Goal: Check status: Check status

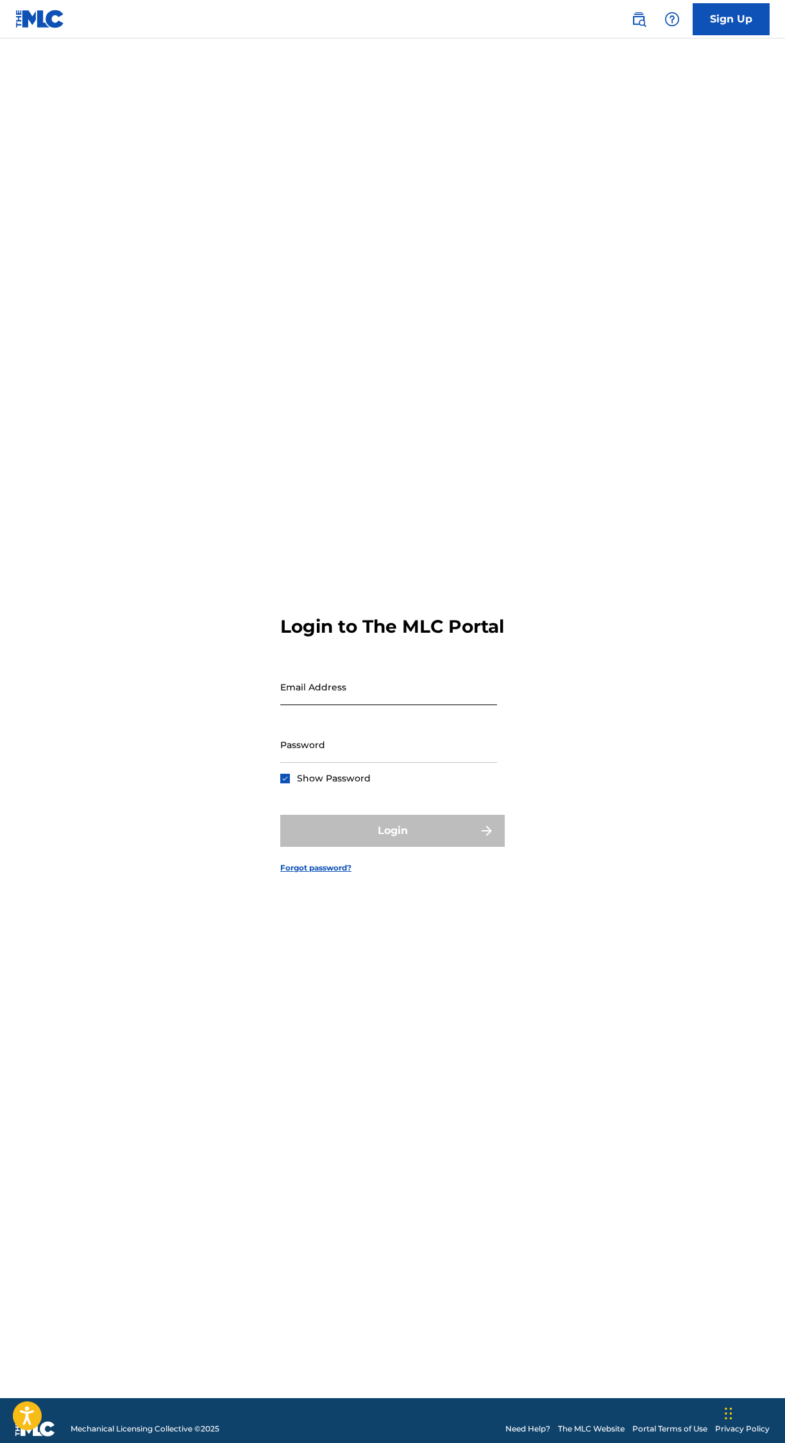
click at [453, 705] on input "Email Address" at bounding box center [388, 687] width 217 height 37
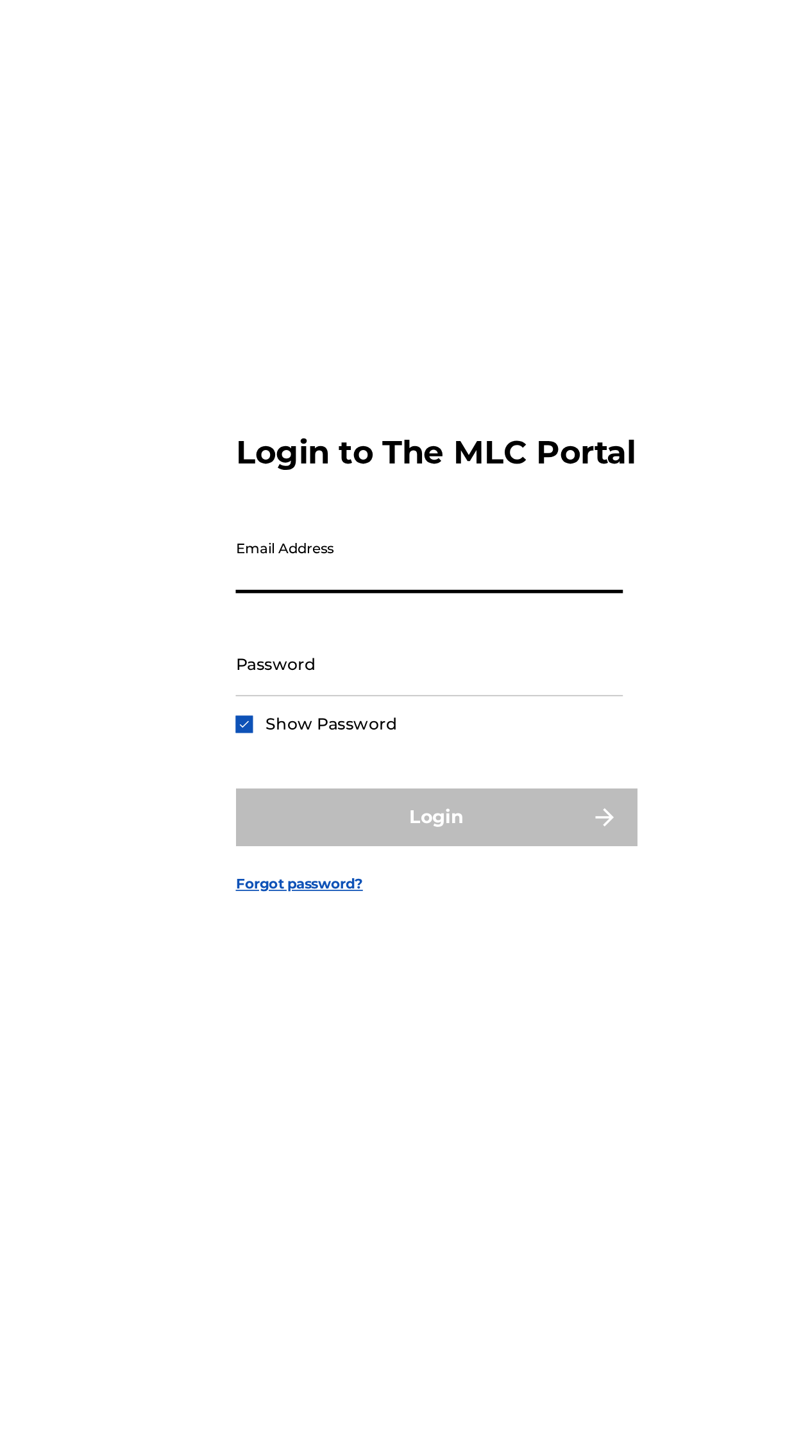
click at [415, 705] on input "Email Address" at bounding box center [388, 687] width 217 height 37
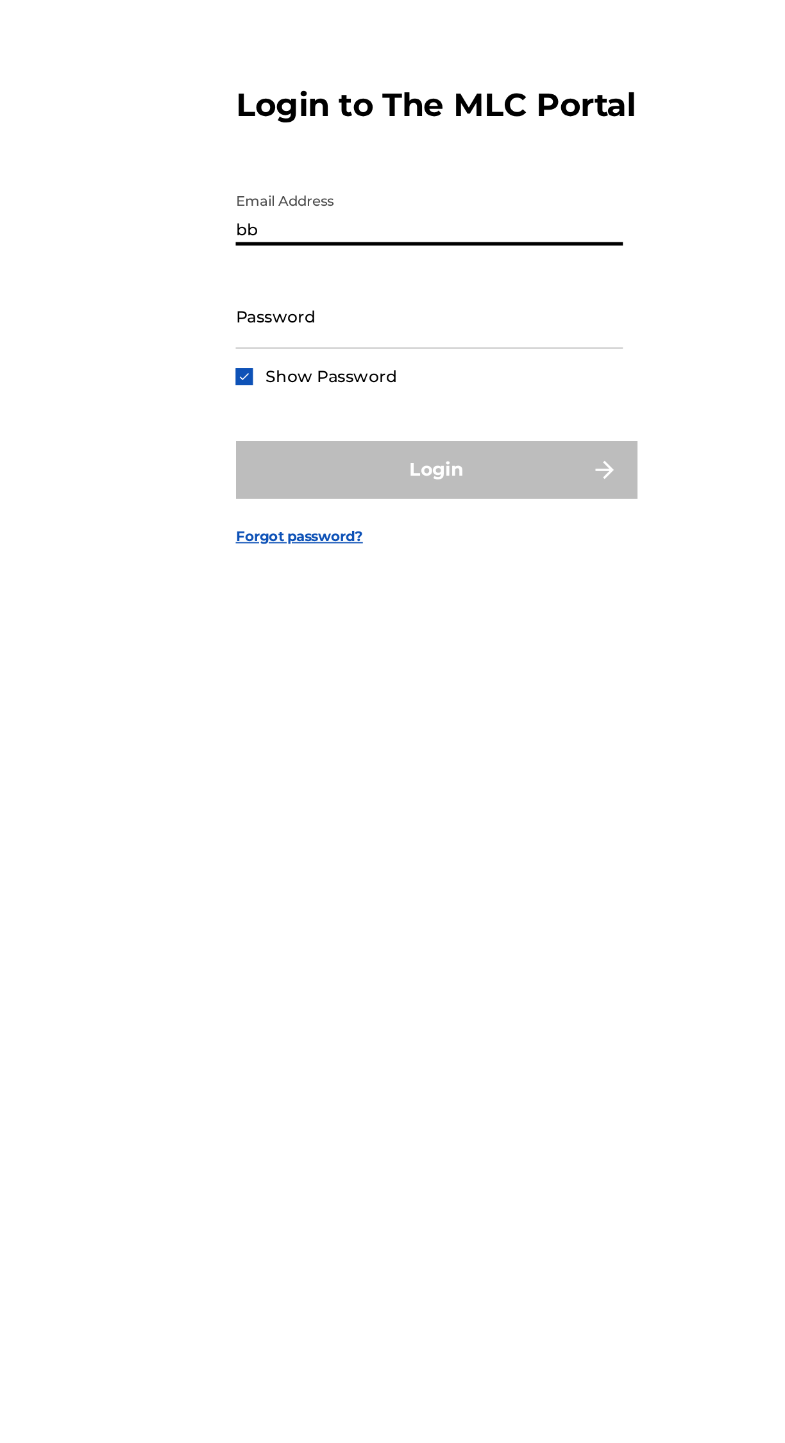
type input "[EMAIL_ADDRESS][DOMAIN_NAME]"
click at [440, 763] on input "Password" at bounding box center [388, 744] width 217 height 37
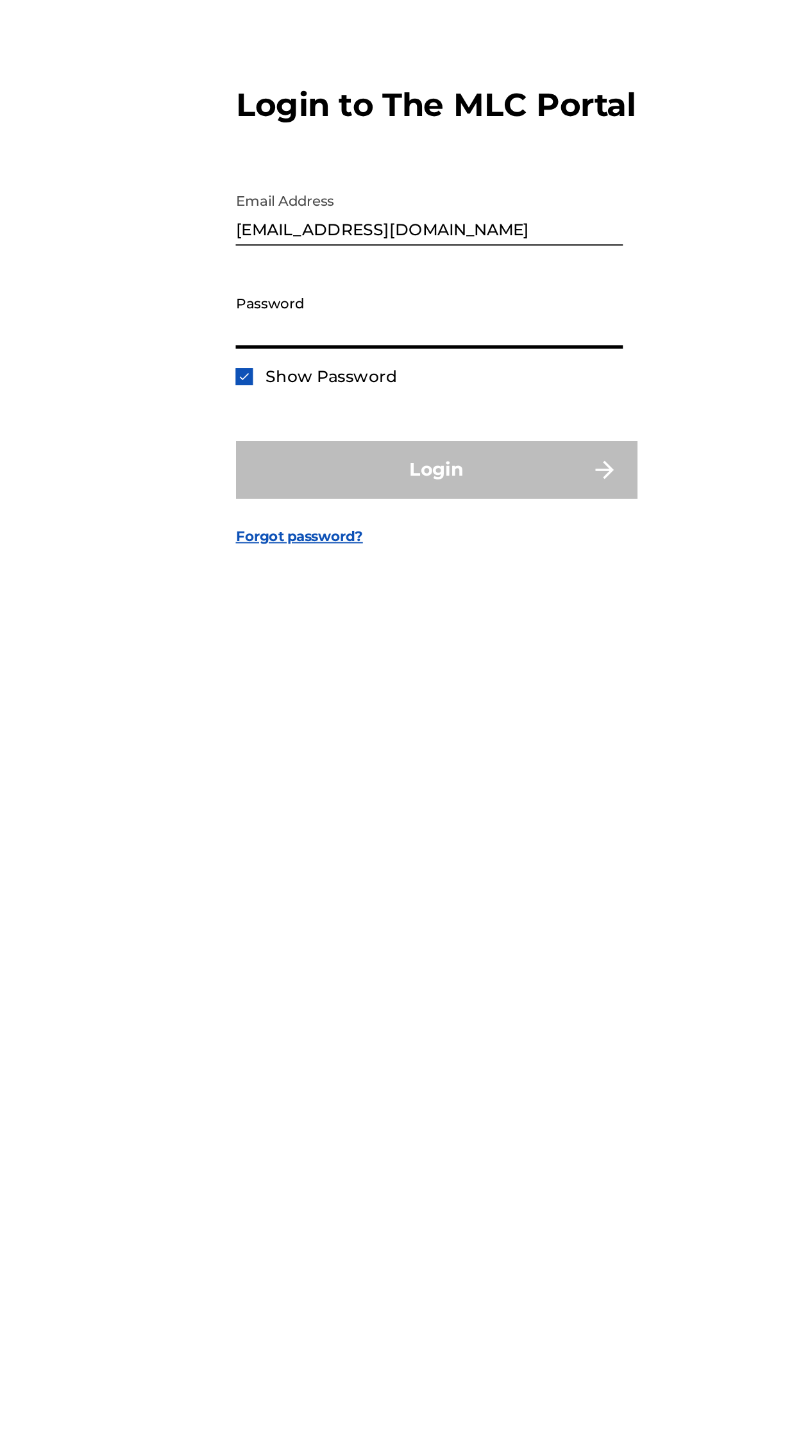
type input "@Maricalike11"
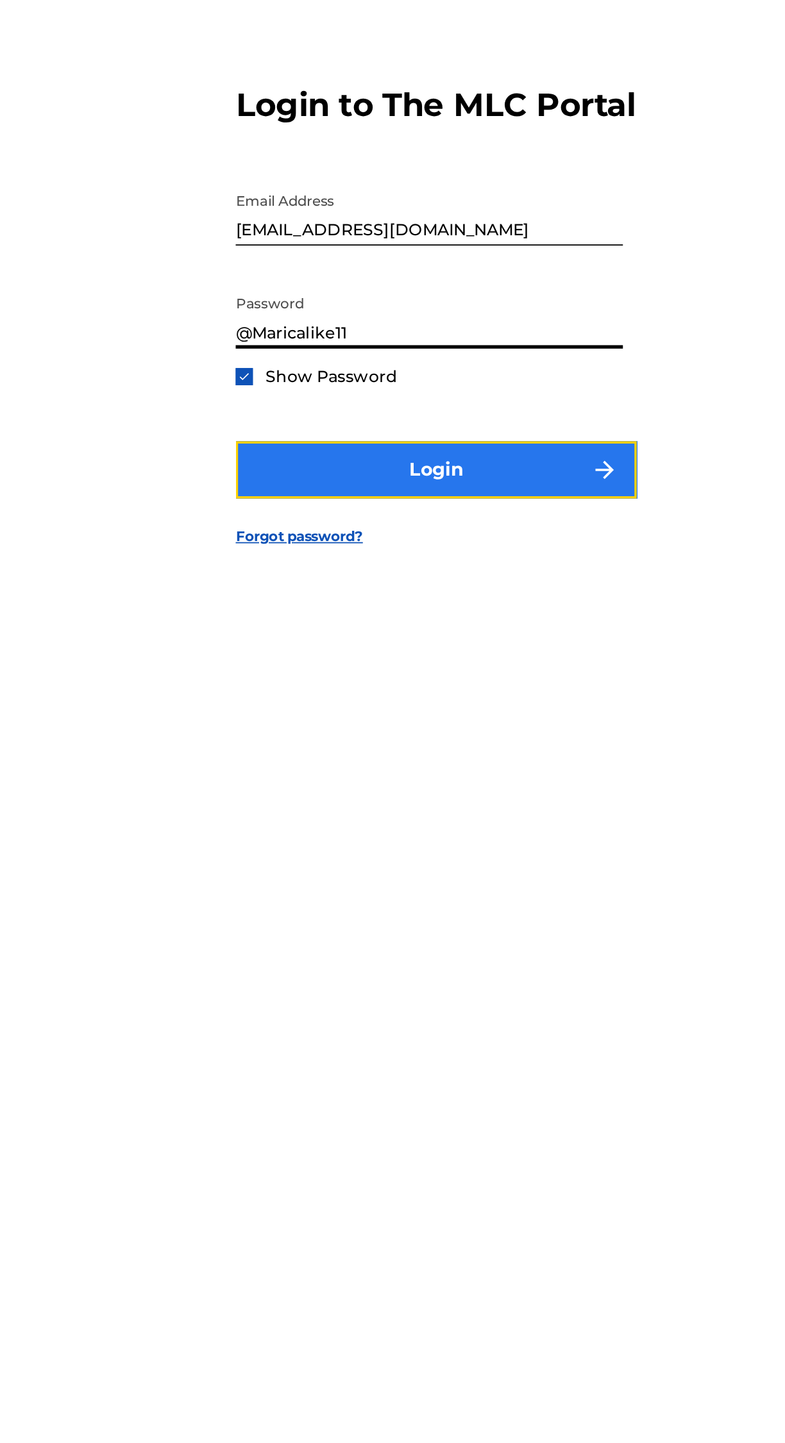
click at [466, 847] on button "Login" at bounding box center [392, 831] width 224 height 32
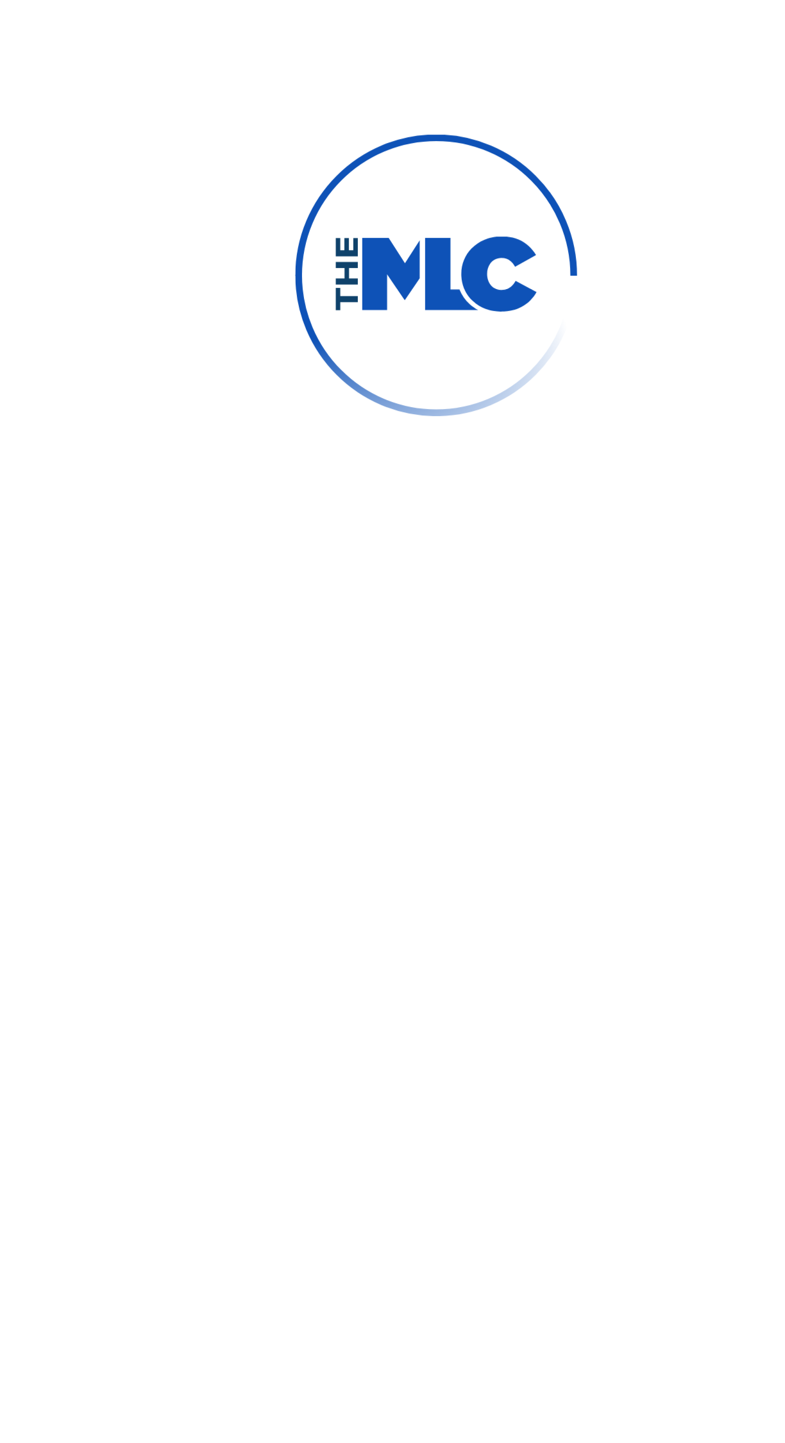
scroll to position [9, 0]
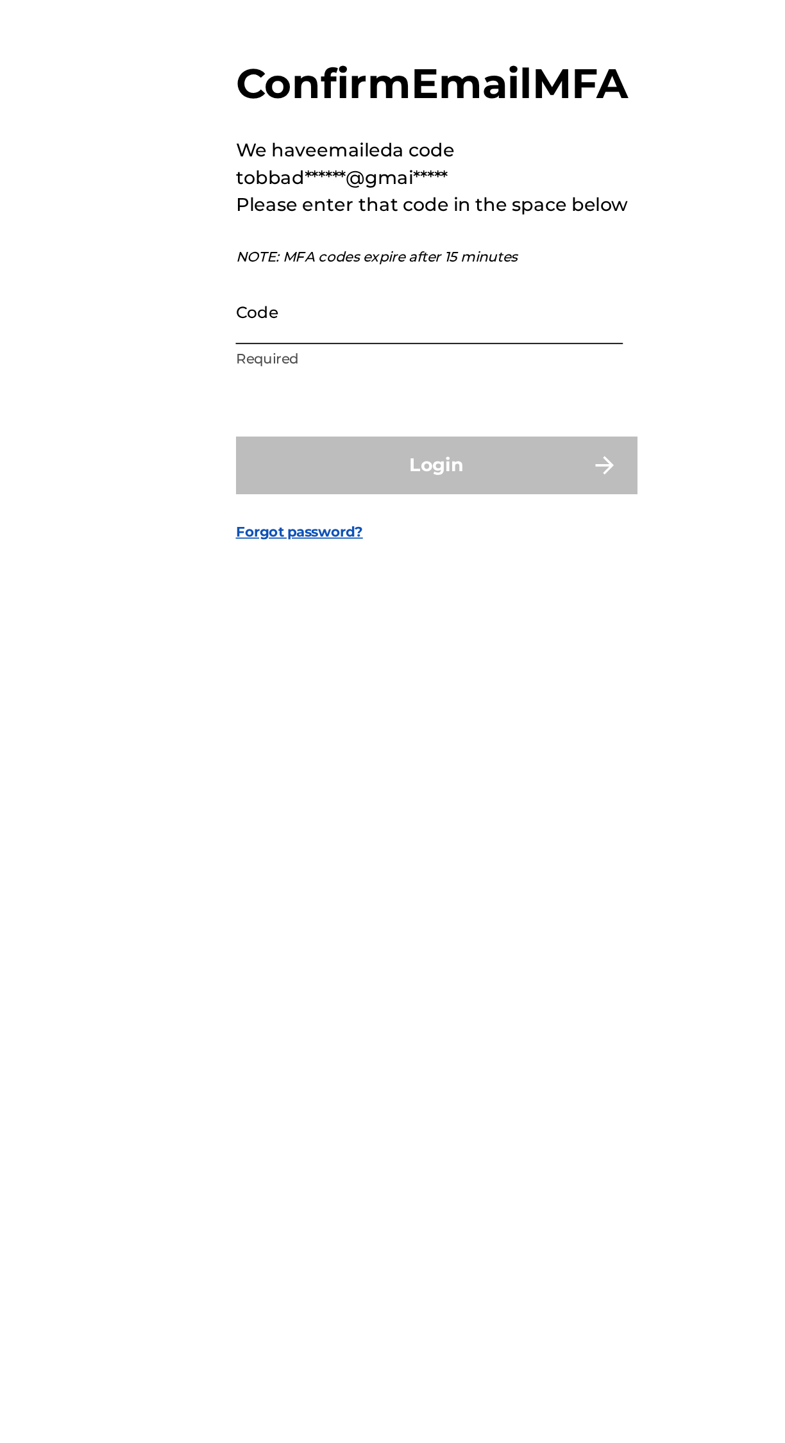
click at [422, 760] on input "Code" at bounding box center [388, 742] width 217 height 37
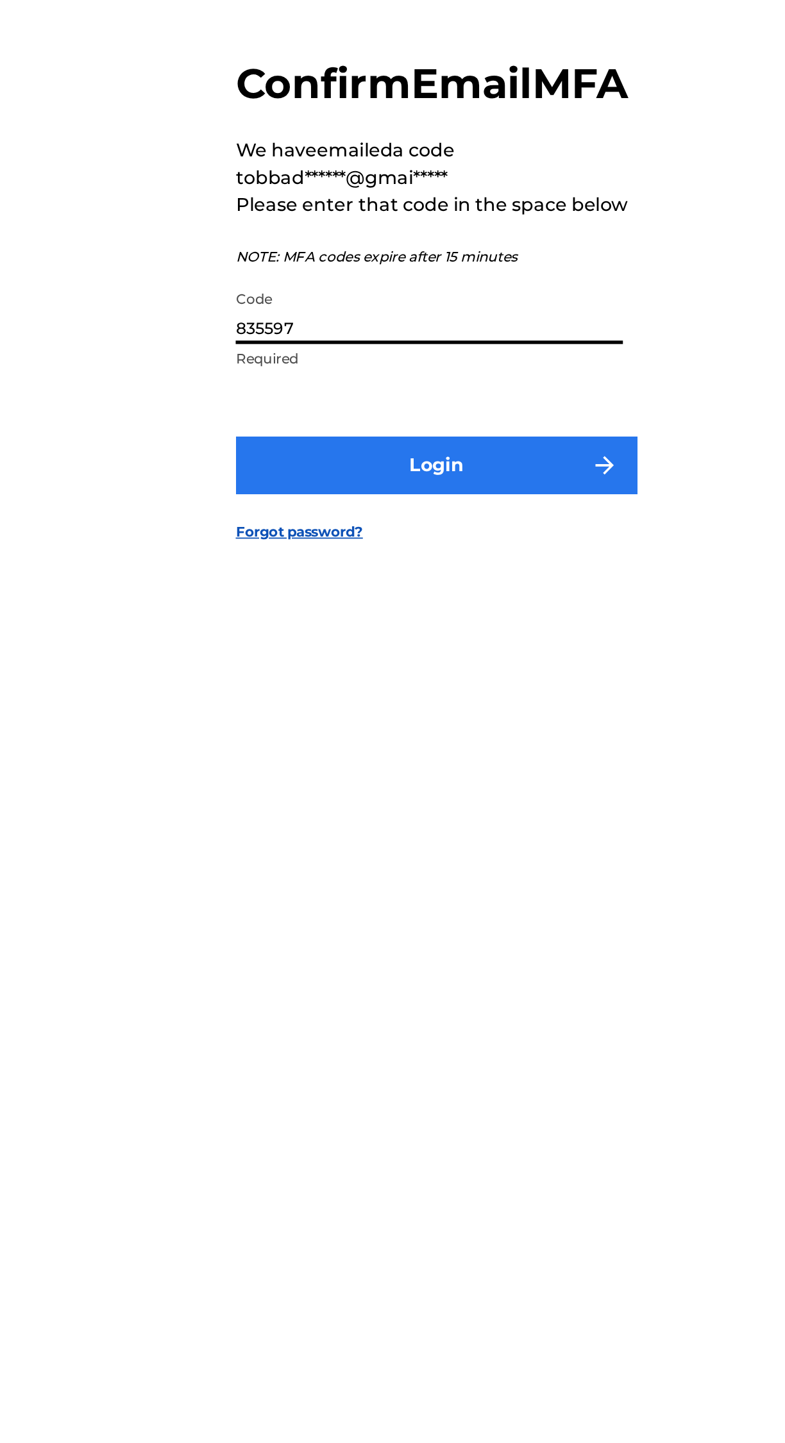
type input "835597"
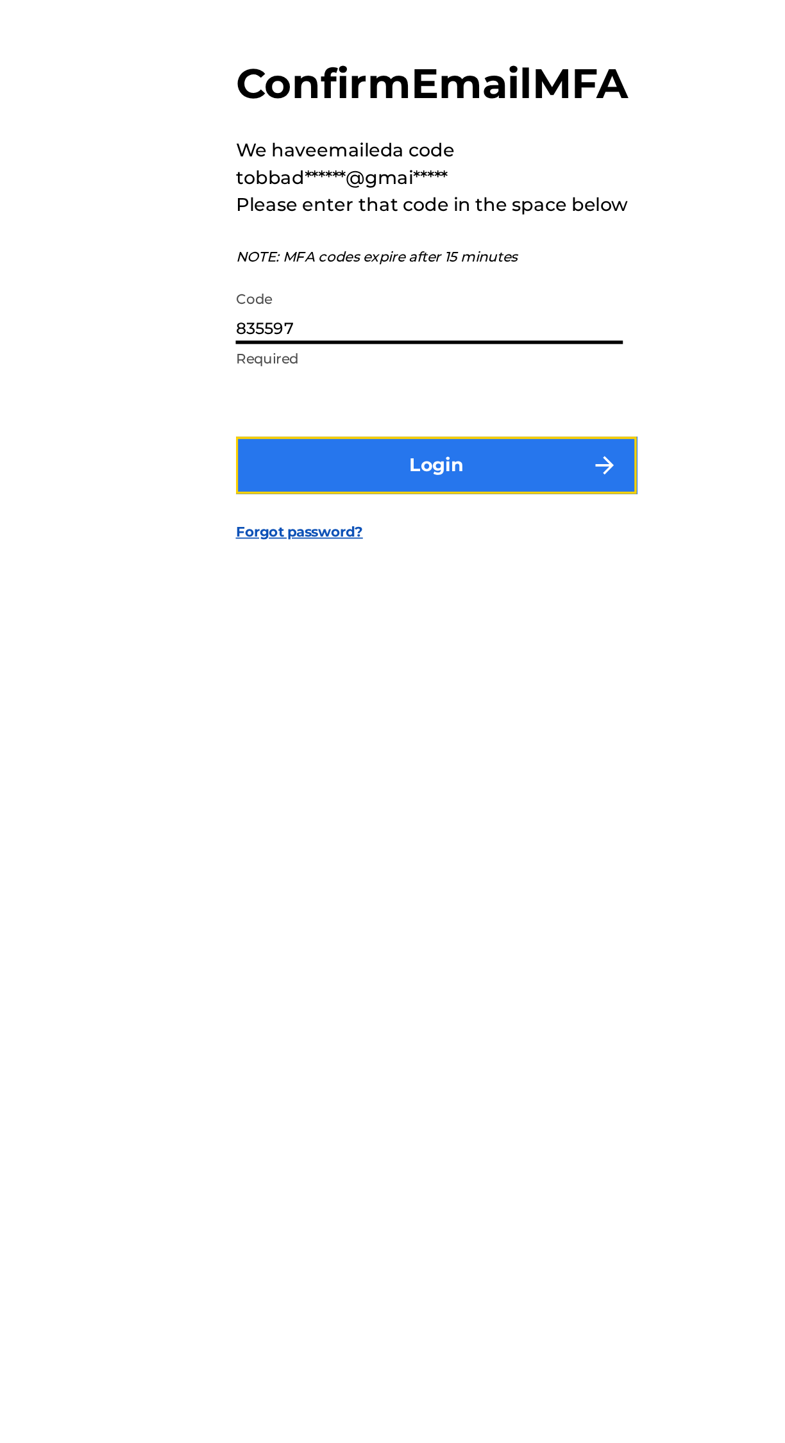
click at [492, 836] on img "submit" at bounding box center [486, 828] width 15 height 15
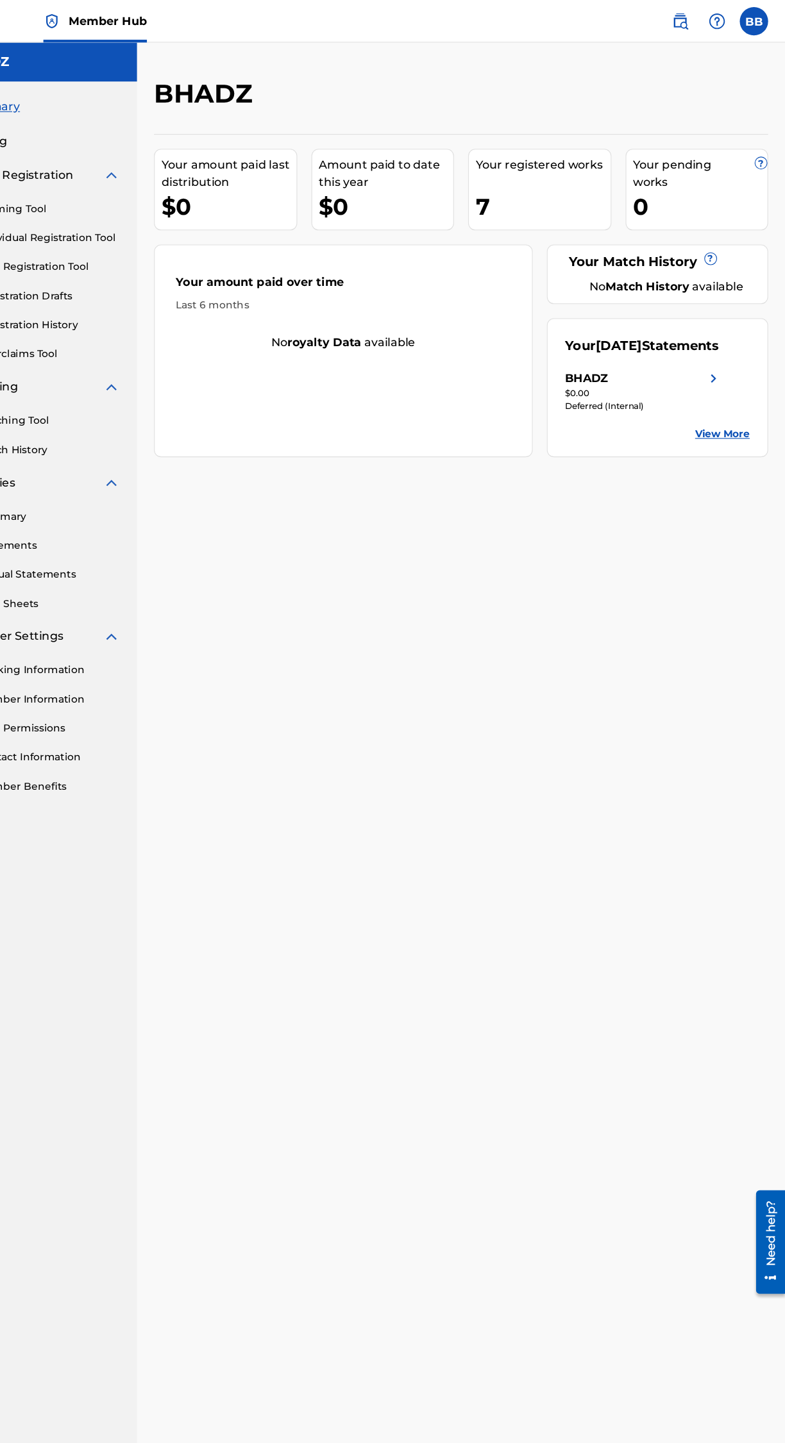
click at [719, 350] on img at bounding box center [719, 342] width 15 height 15
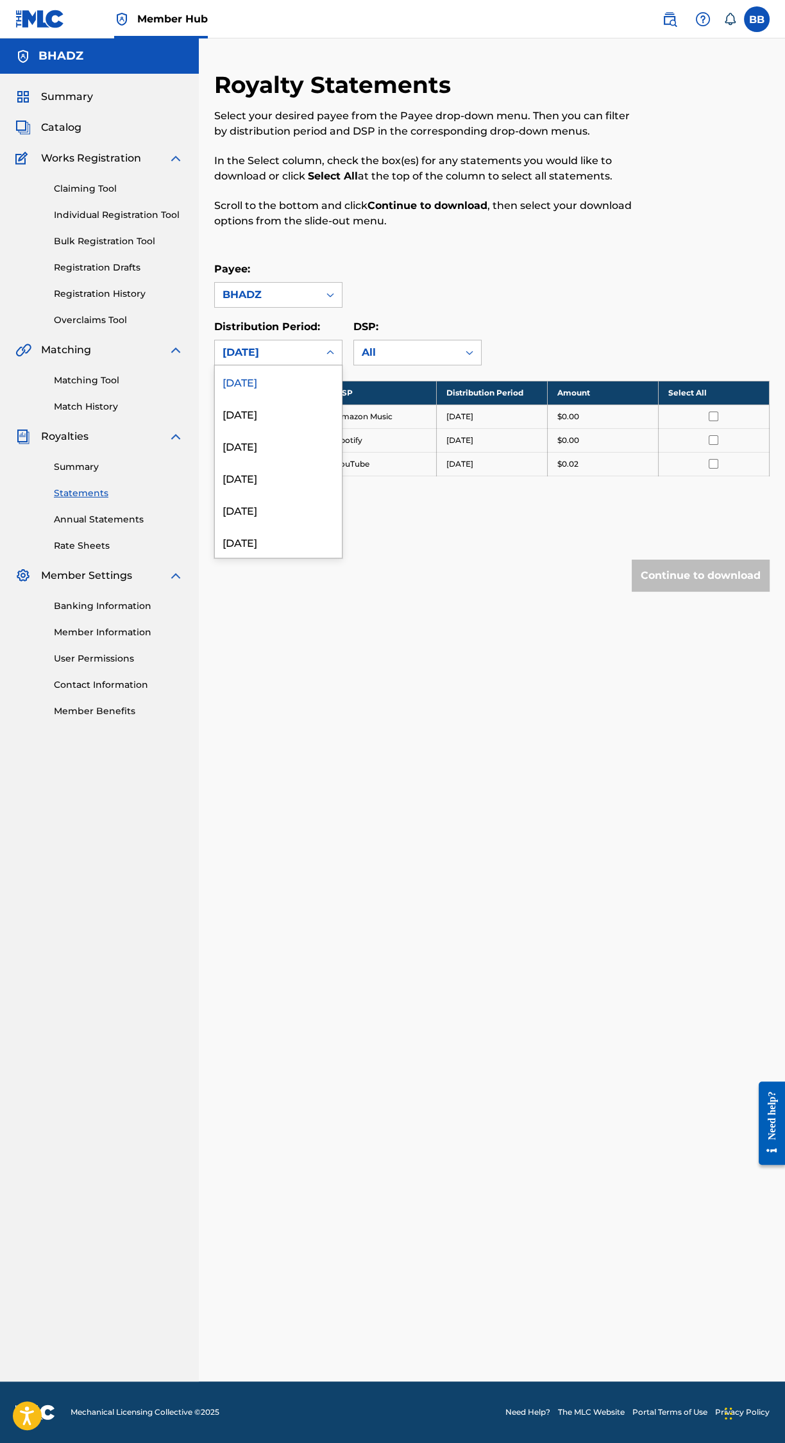
click at [296, 424] on div "[DATE]" at bounding box center [278, 413] width 127 height 32
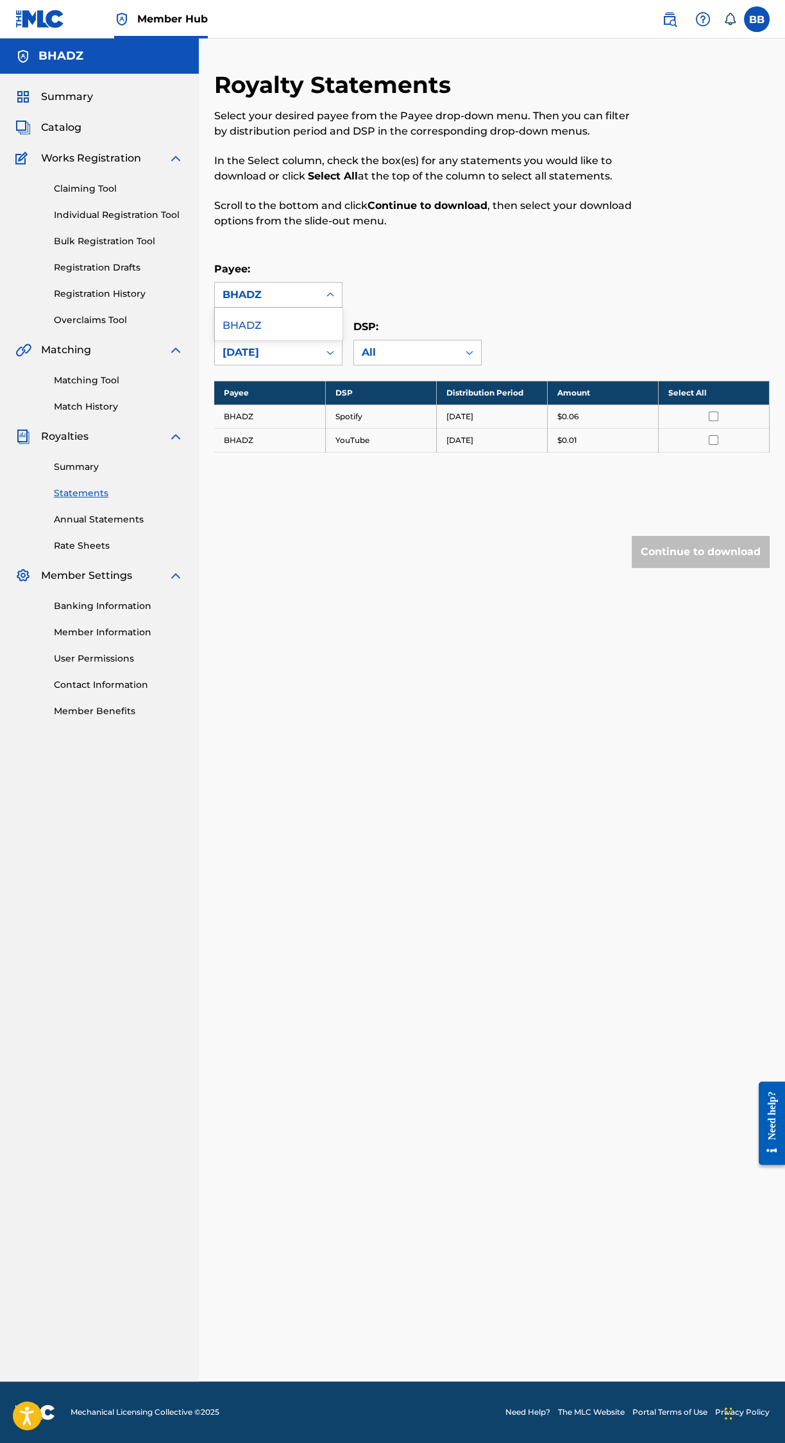
click at [314, 309] on div "BHADZ" at bounding box center [278, 324] width 127 height 32
click at [532, 321] on div "Distribution Period: [DATE] DSP: All" at bounding box center [491, 342] width 555 height 46
click at [571, 307] on div "Payee: BHADZ" at bounding box center [491, 285] width 555 height 46
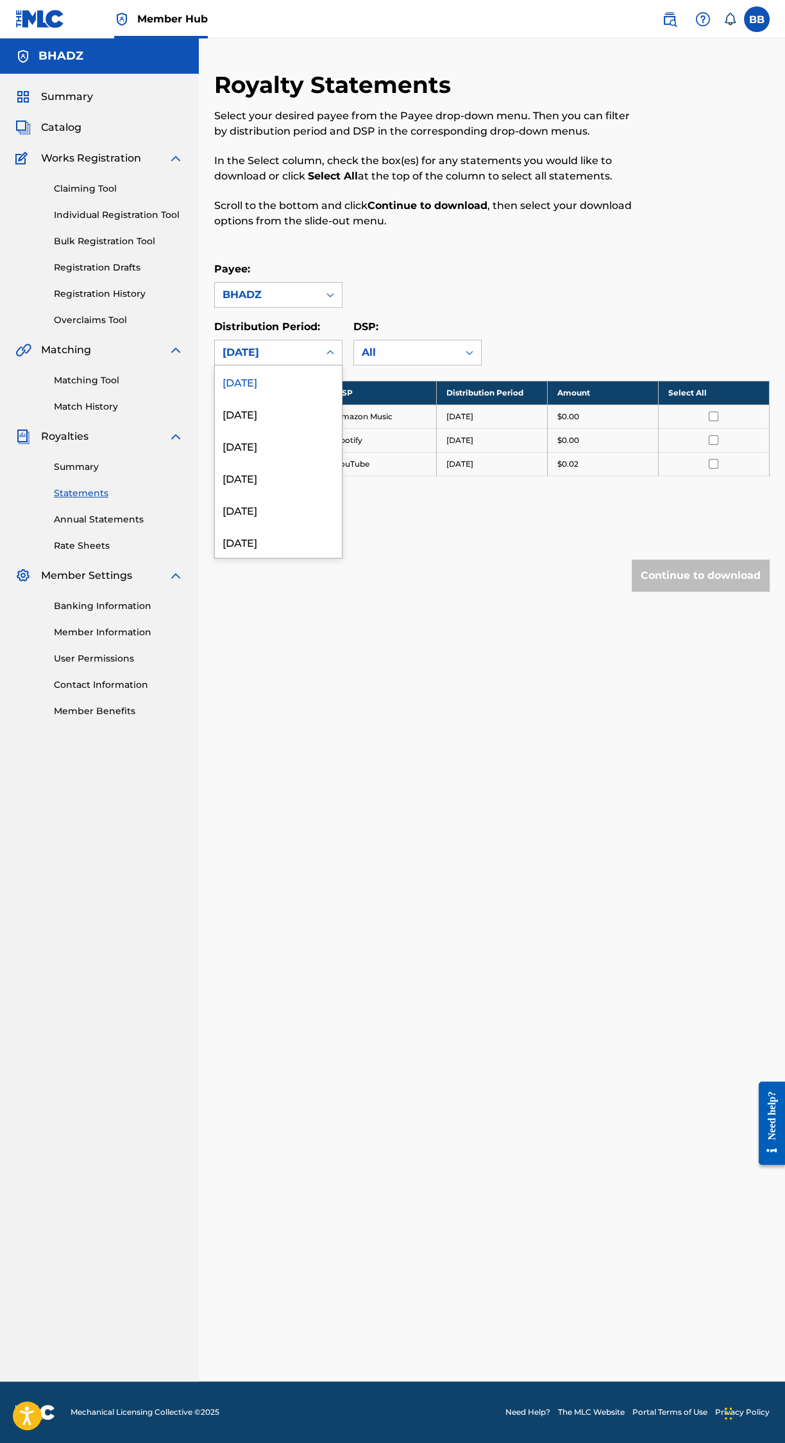
click at [278, 460] on div "[DATE]" at bounding box center [278, 446] width 127 height 32
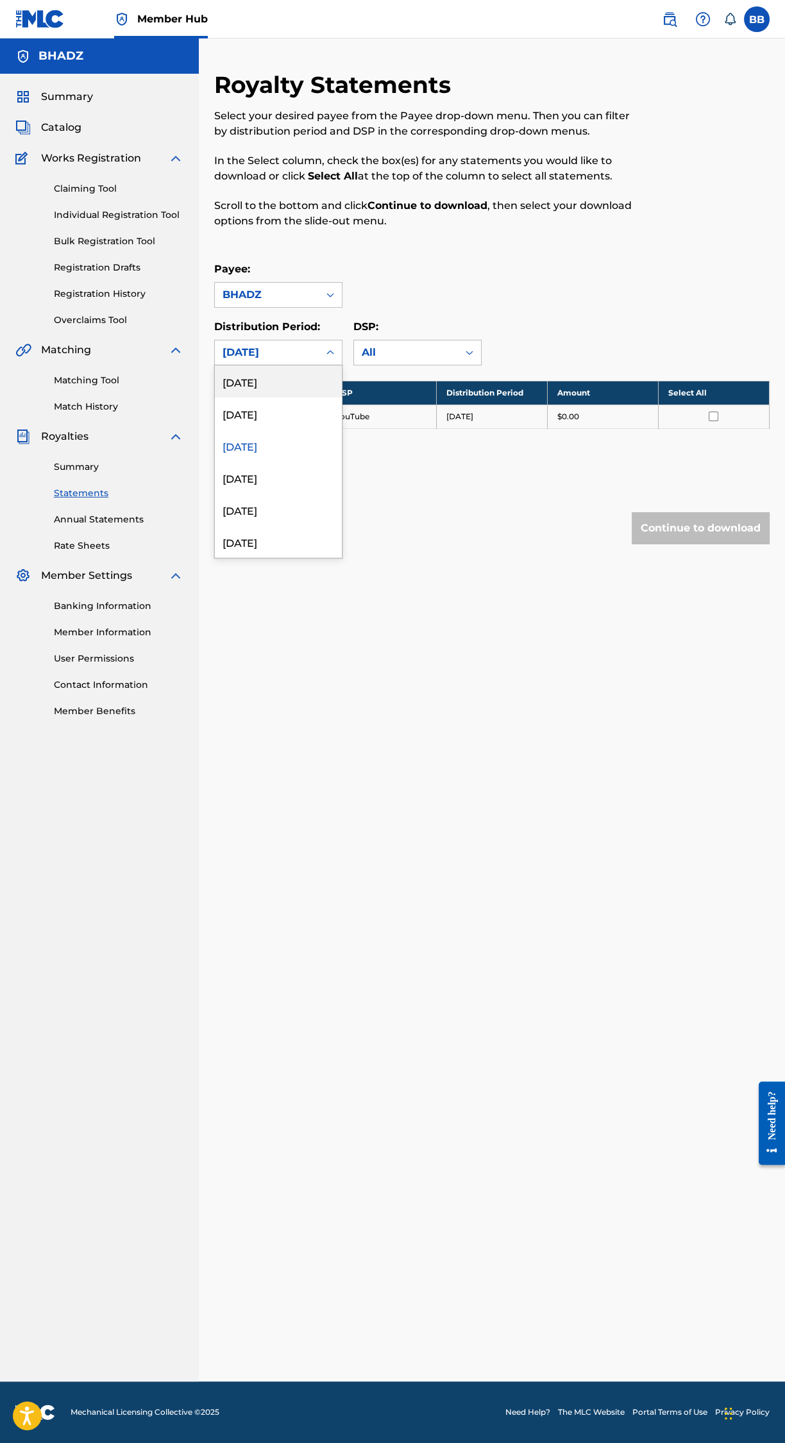
click at [305, 424] on div "[DATE]" at bounding box center [278, 413] width 127 height 32
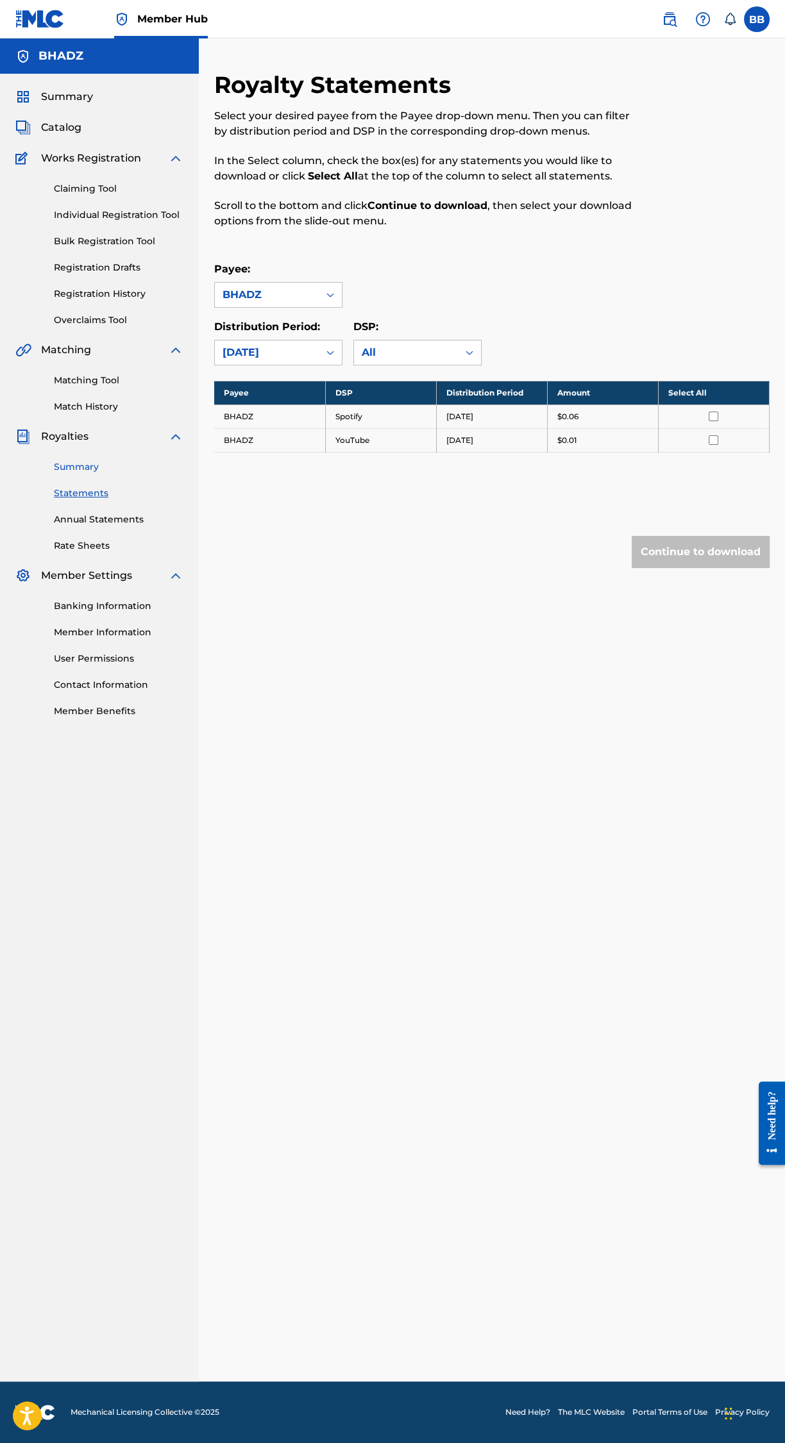
click at [85, 472] on link "Summary" at bounding box center [119, 466] width 130 height 13
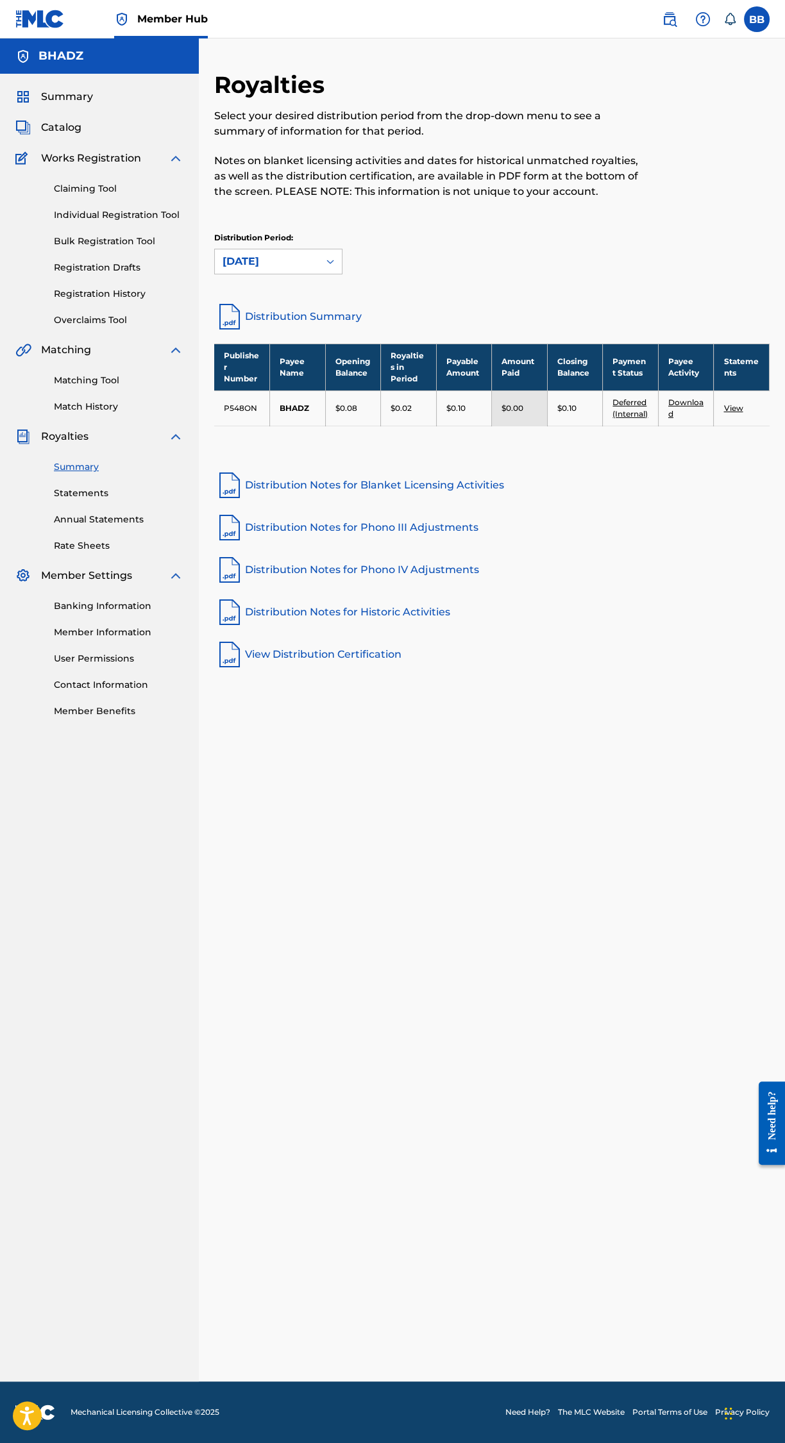
click at [732, 408] on link "View" at bounding box center [732, 408] width 19 height 10
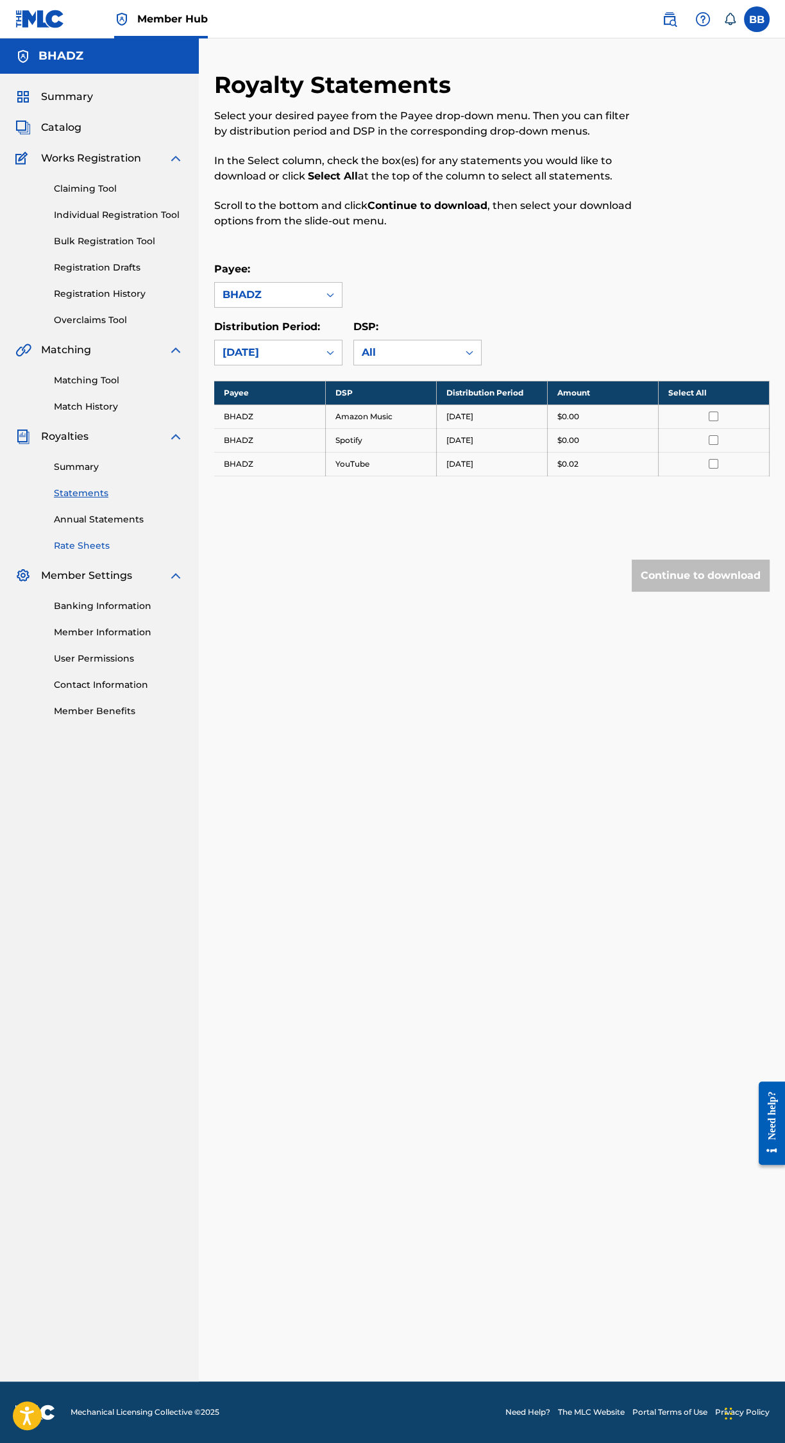
click at [88, 546] on link "Rate Sheets" at bounding box center [119, 545] width 130 height 13
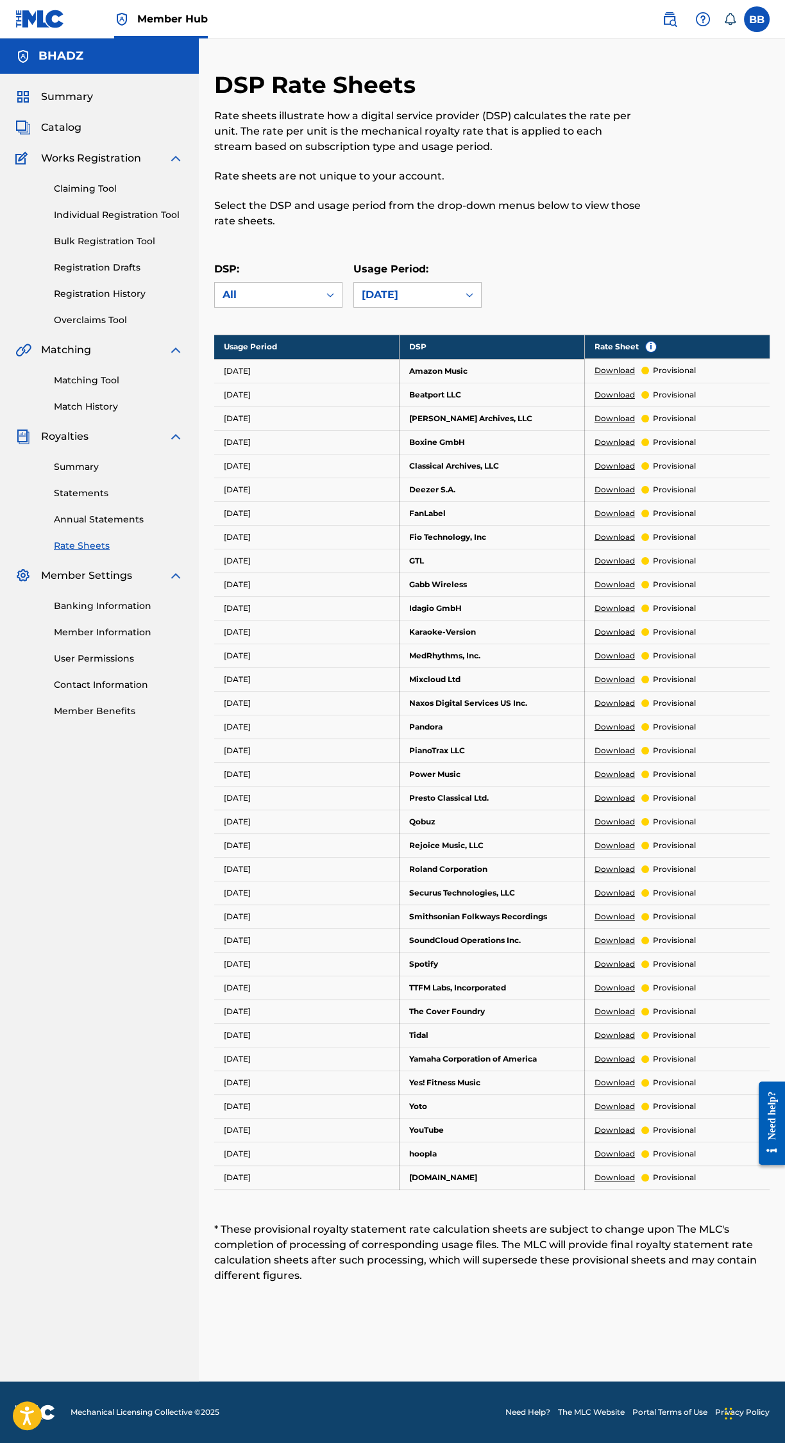
click at [638, 224] on p "Select the DSP and usage period from the drop-down menus below to view those ra…" at bounding box center [428, 213] width 428 height 31
click at [67, 131] on span "Catalog" at bounding box center [61, 127] width 40 height 15
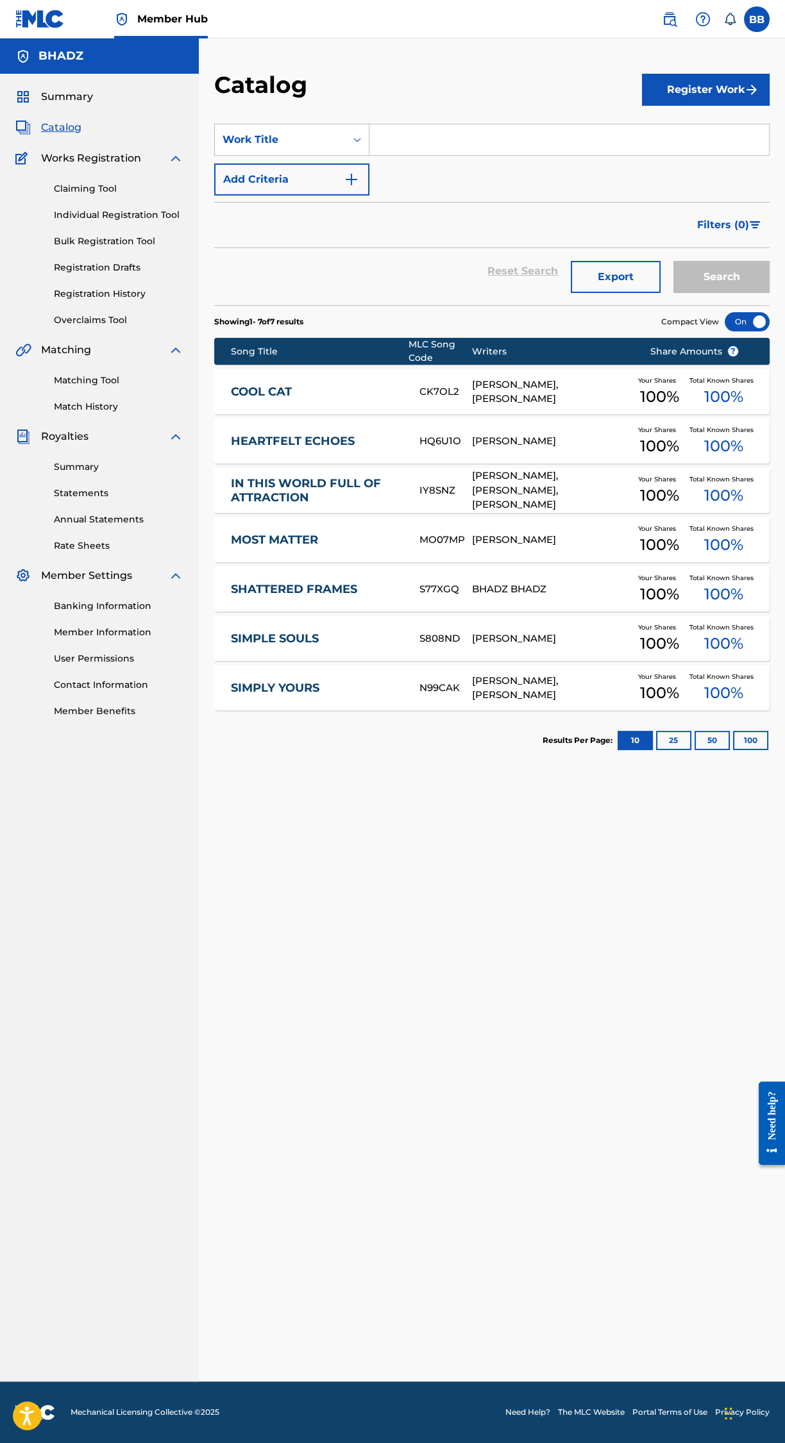
click at [296, 589] on link "SHATTERED FRAMES" at bounding box center [316, 589] width 171 height 15
